Goal: Information Seeking & Learning: Learn about a topic

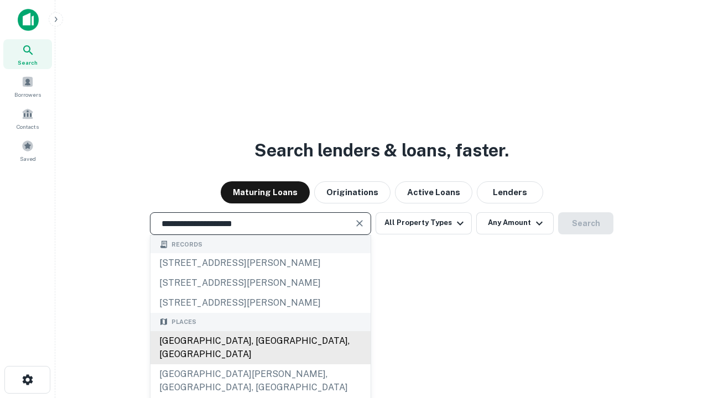
click at [260, 364] on div "[GEOGRAPHIC_DATA], [GEOGRAPHIC_DATA], [GEOGRAPHIC_DATA]" at bounding box center [260, 347] width 220 height 33
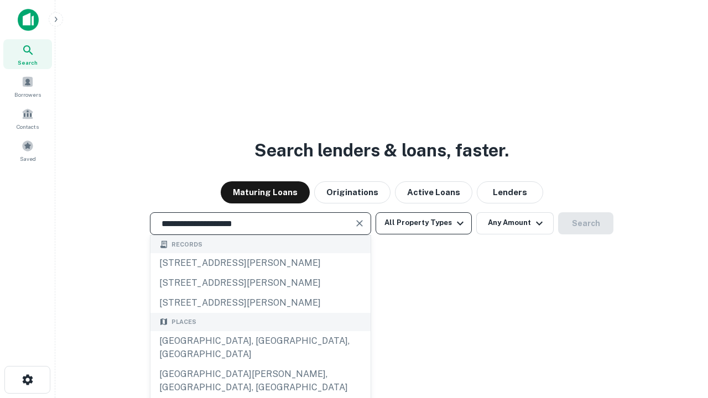
type input "**********"
click at [424, 223] on button "All Property Types" at bounding box center [423, 223] width 96 height 22
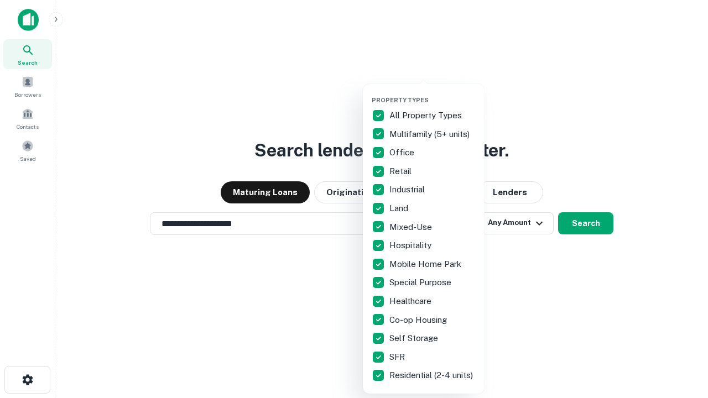
click at [432, 93] on button "button" at bounding box center [433, 93] width 122 height 1
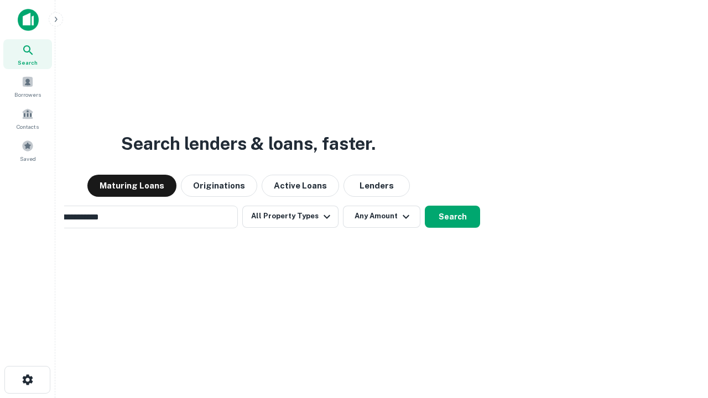
scroll to position [17, 0]
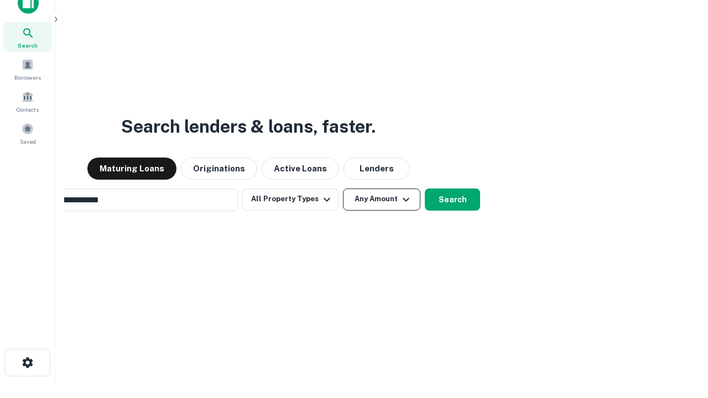
click at [343, 189] on button "Any Amount" at bounding box center [381, 200] width 77 height 22
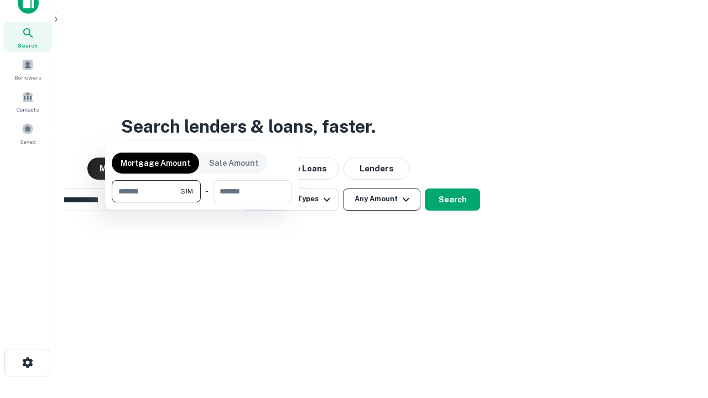
scroll to position [18, 0]
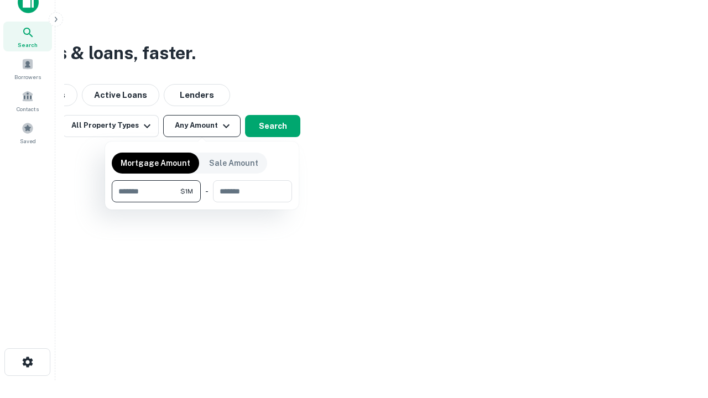
type input "*******"
click at [202, 202] on button "button" at bounding box center [202, 202] width 180 height 1
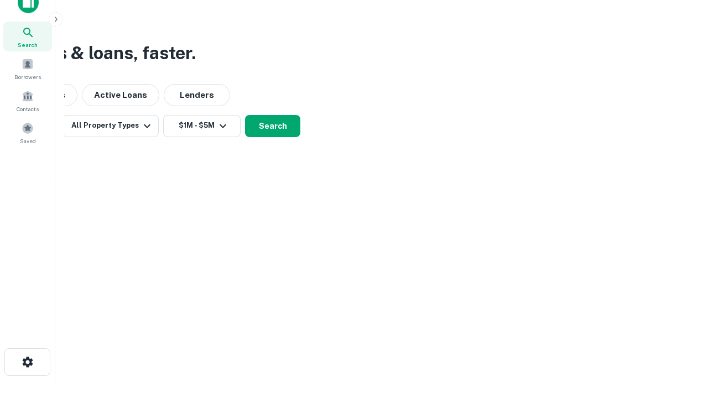
scroll to position [7, 204]
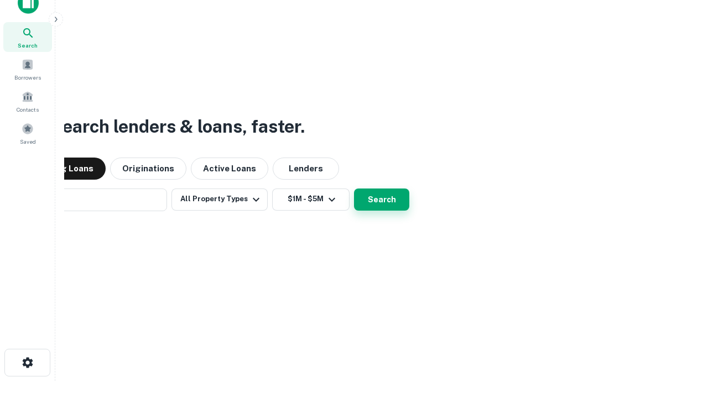
click at [354, 189] on button "Search" at bounding box center [381, 200] width 55 height 22
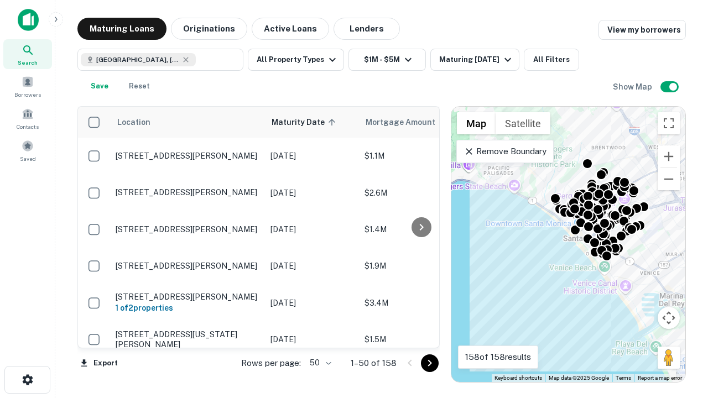
click at [318, 363] on body "Search Borrowers Contacts Saved Maturing Loans Originations Active Loans Lender…" at bounding box center [354, 199] width 708 height 398
click at [319, 335] on li "25" at bounding box center [319, 335] width 32 height 20
